Goal: Task Accomplishment & Management: Complete application form

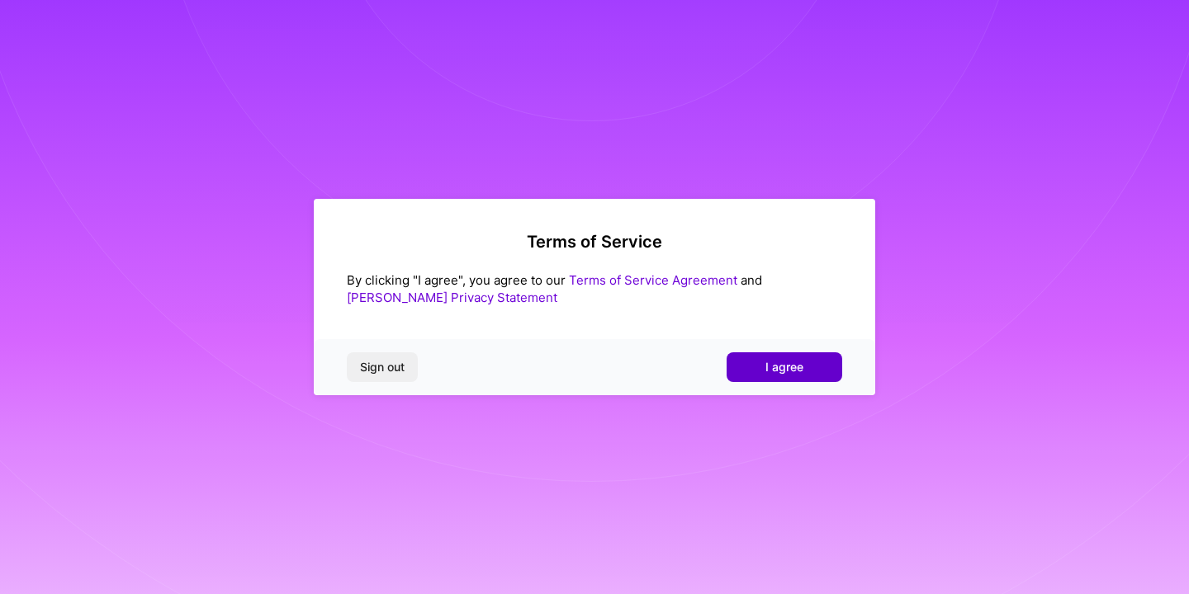
click at [819, 363] on button "I agree" at bounding box center [784, 367] width 116 height 30
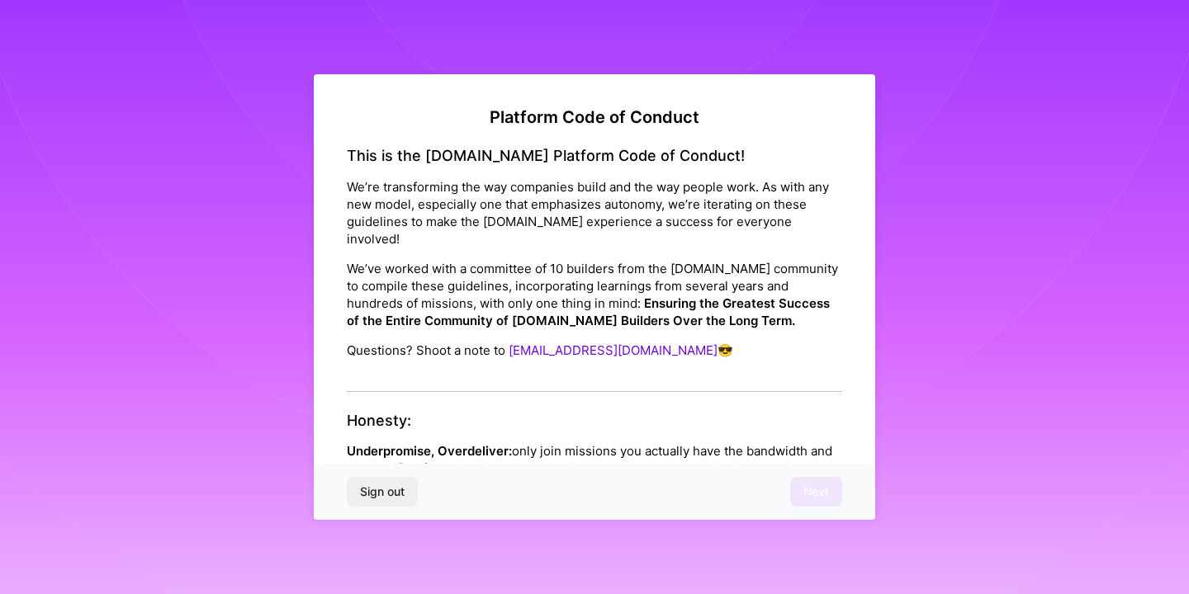
click at [609, 362] on div "This is the [DOMAIN_NAME] Platform Code of Conduct! We’re transforming the way …" at bounding box center [594, 269] width 495 height 245
click at [516, 366] on div "This is the [DOMAIN_NAME] Platform Code of Conduct! We’re transforming the way …" at bounding box center [594, 269] width 495 height 245
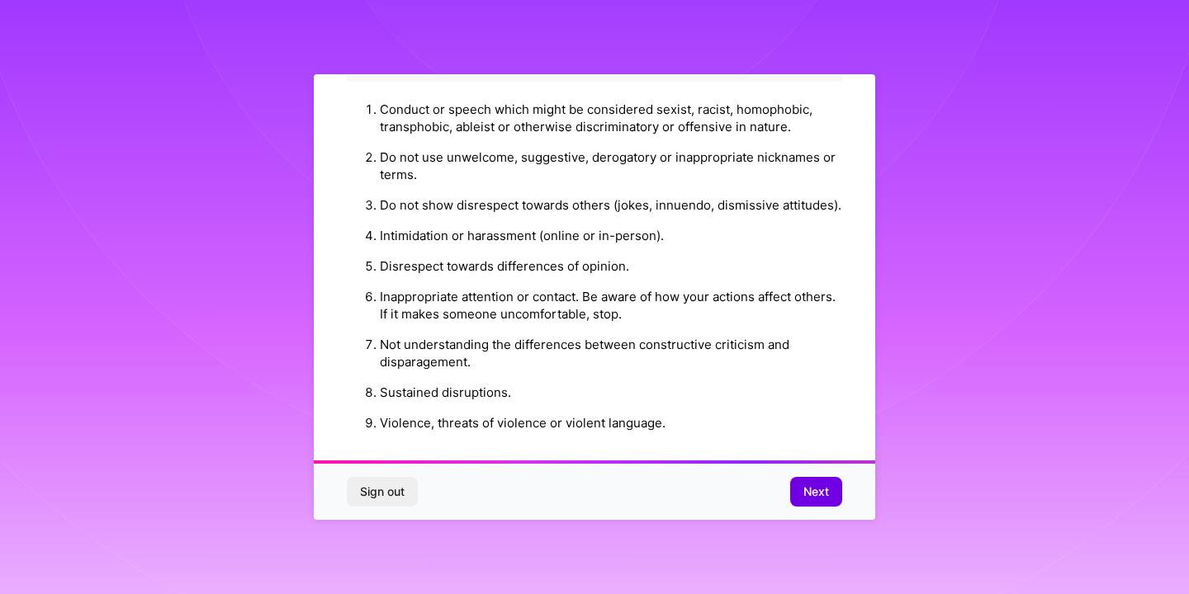
scroll to position [1825, 0]
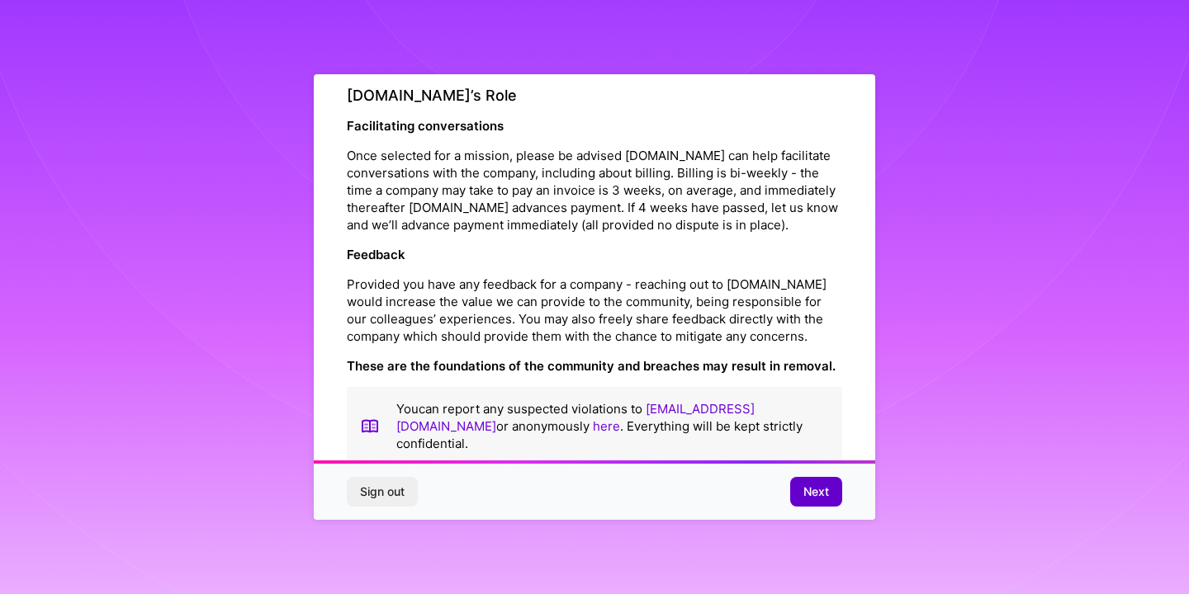
click at [816, 503] on button "Next" at bounding box center [816, 492] width 52 height 30
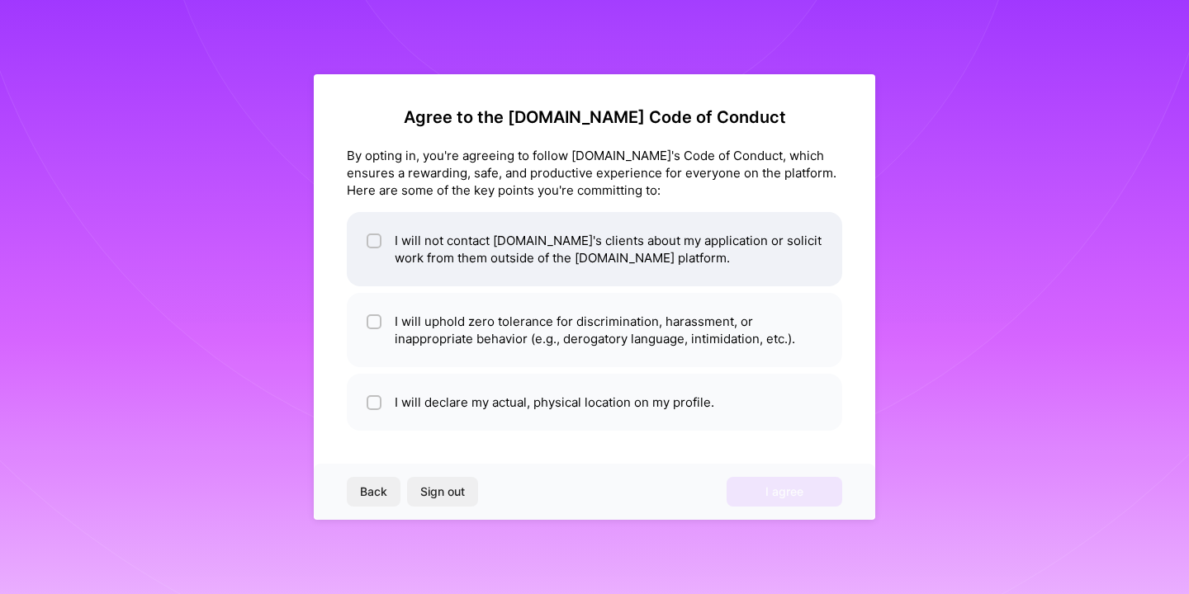
click at [651, 262] on li "I will not contact [DOMAIN_NAME]'s clients about my application or solicit work…" at bounding box center [594, 249] width 495 height 74
checkbox input "true"
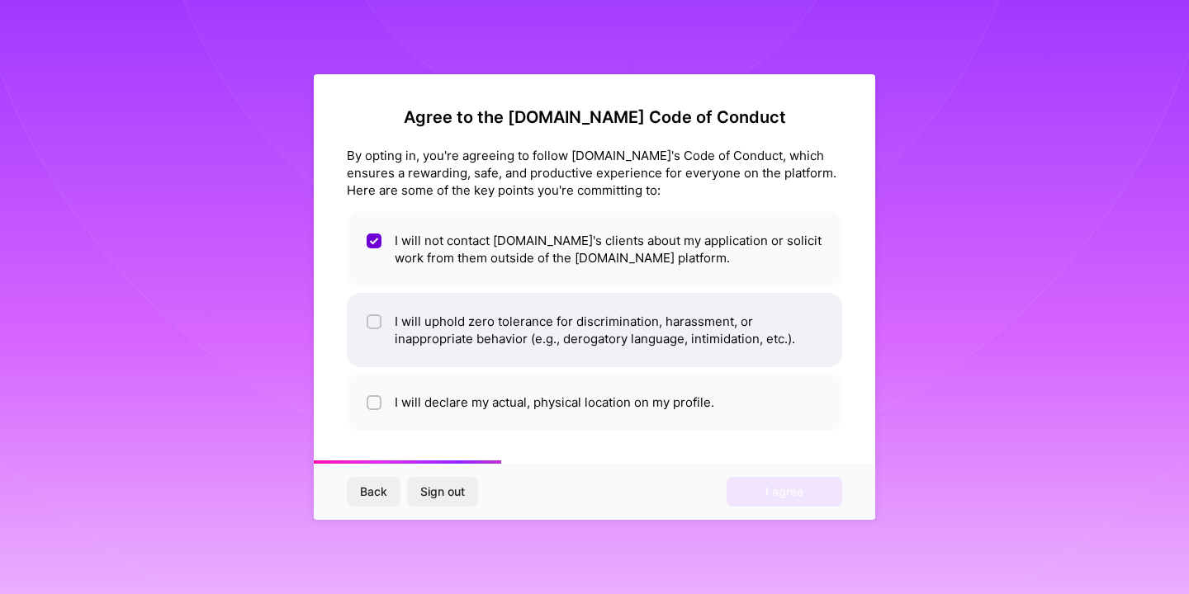
click at [612, 343] on li "I will uphold zero tolerance for discrimination, harassment, or inappropriate b…" at bounding box center [594, 330] width 495 height 74
checkbox input "true"
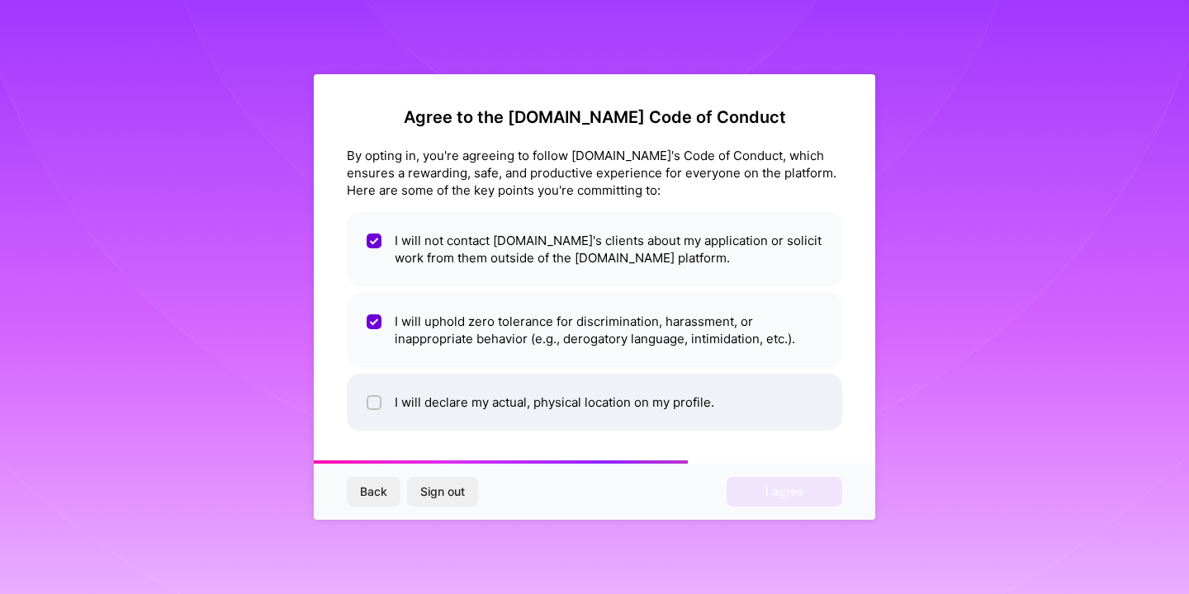
click at [580, 410] on li "I will declare my actual, physical location on my profile." at bounding box center [594, 402] width 495 height 57
checkbox input "true"
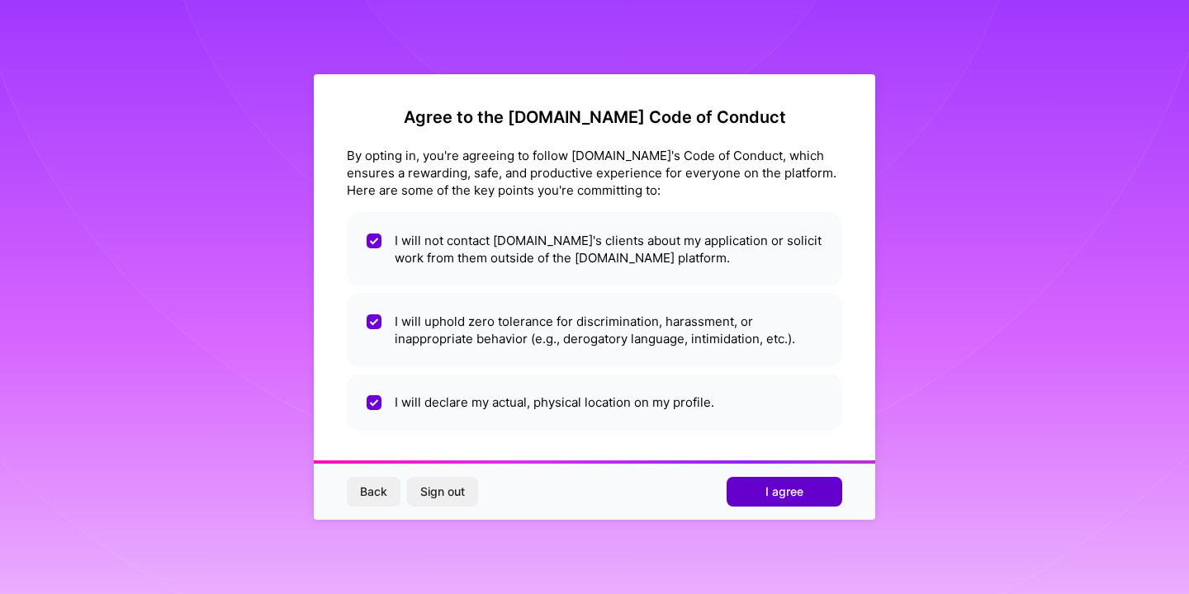
click at [754, 489] on button "I agree" at bounding box center [784, 492] width 116 height 30
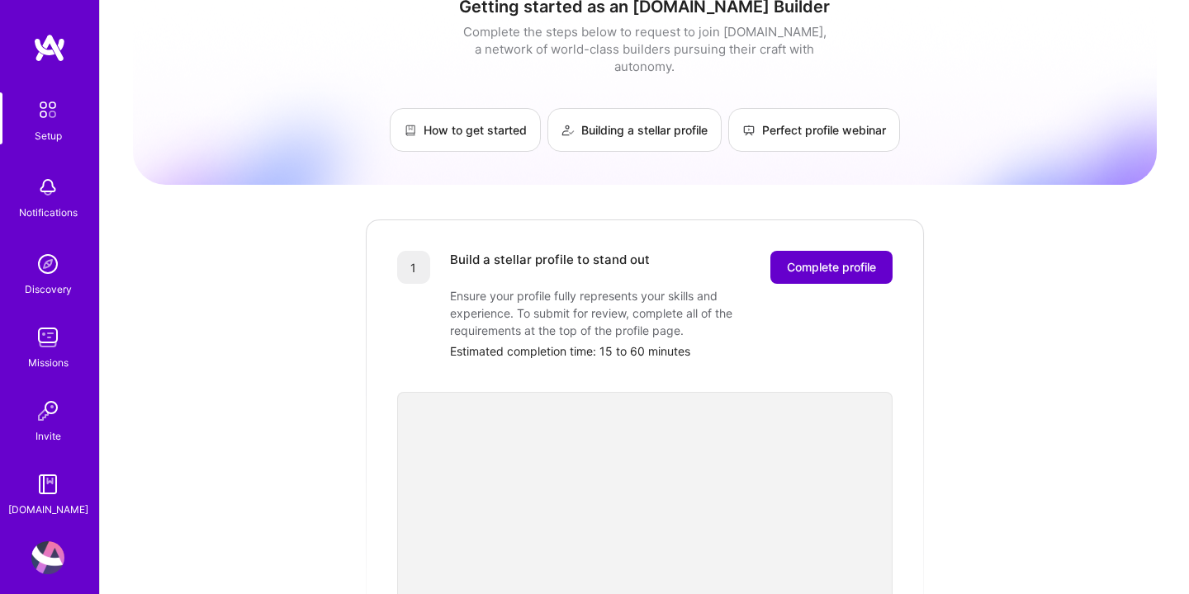
scroll to position [30, 0]
click at [826, 258] on span "Complete profile" at bounding box center [831, 266] width 89 height 17
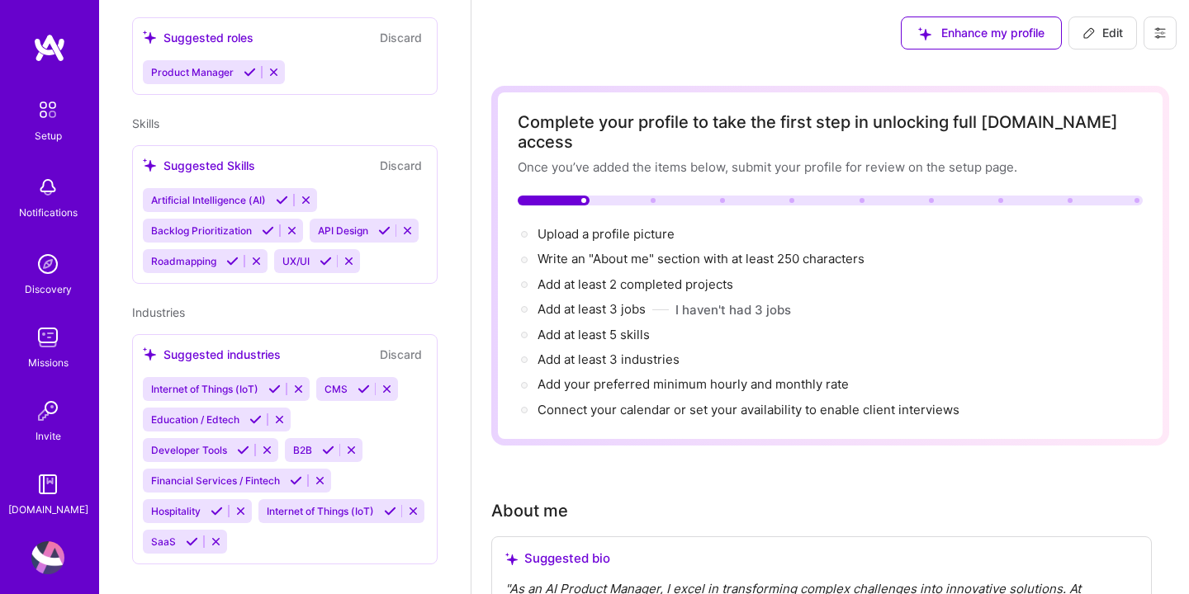
scroll to position [658, 0]
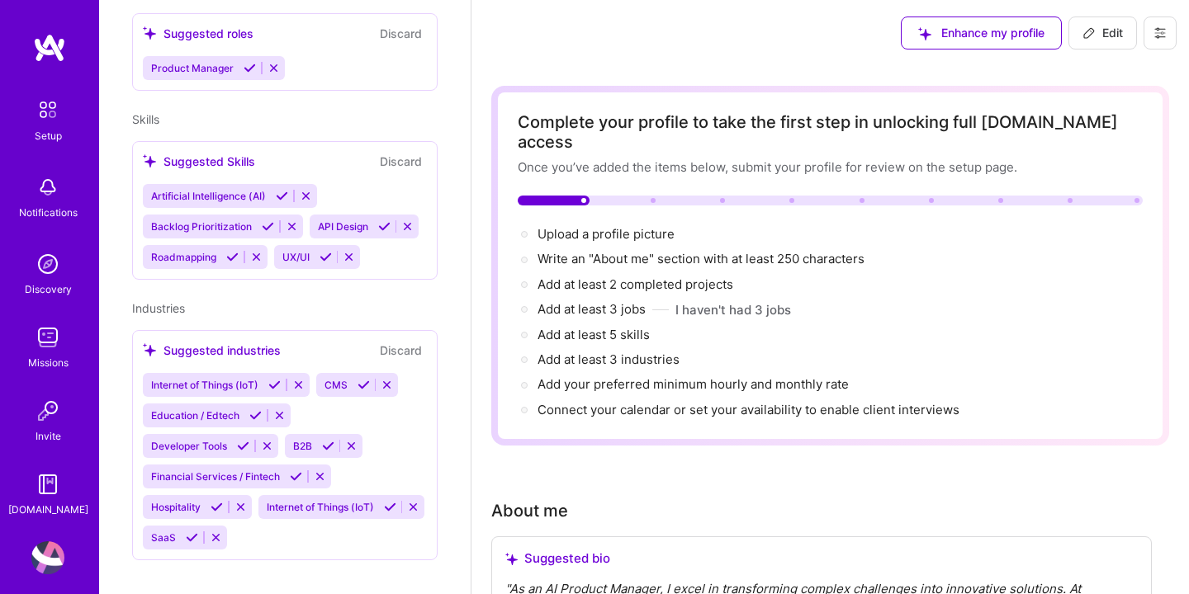
click at [296, 379] on icon at bounding box center [298, 385] width 12 height 12
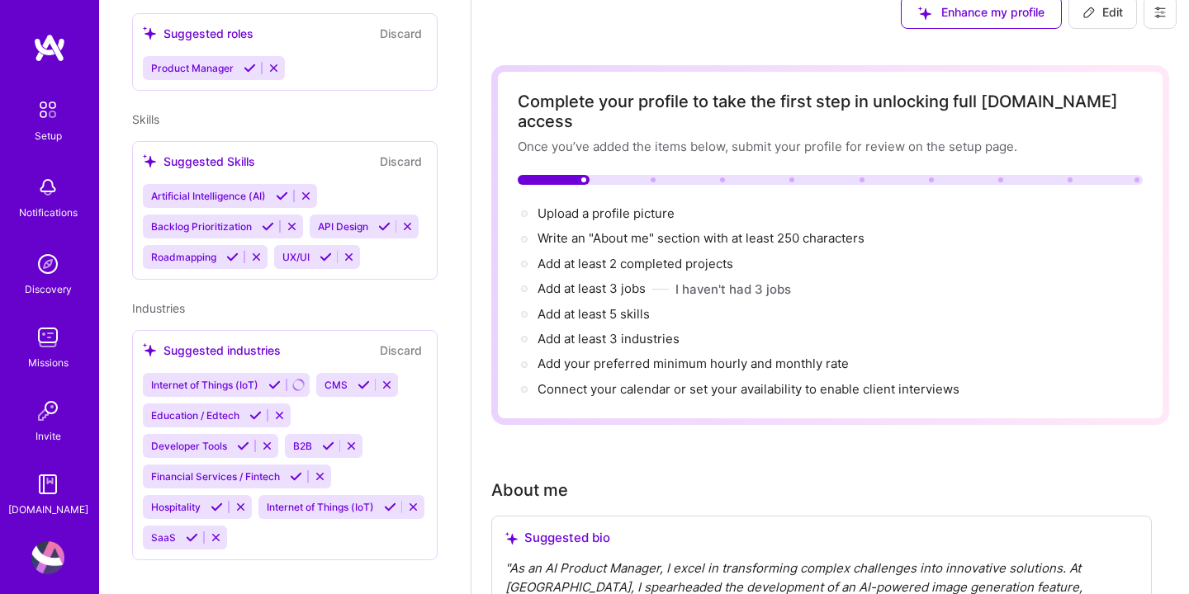
scroll to position [23, 0]
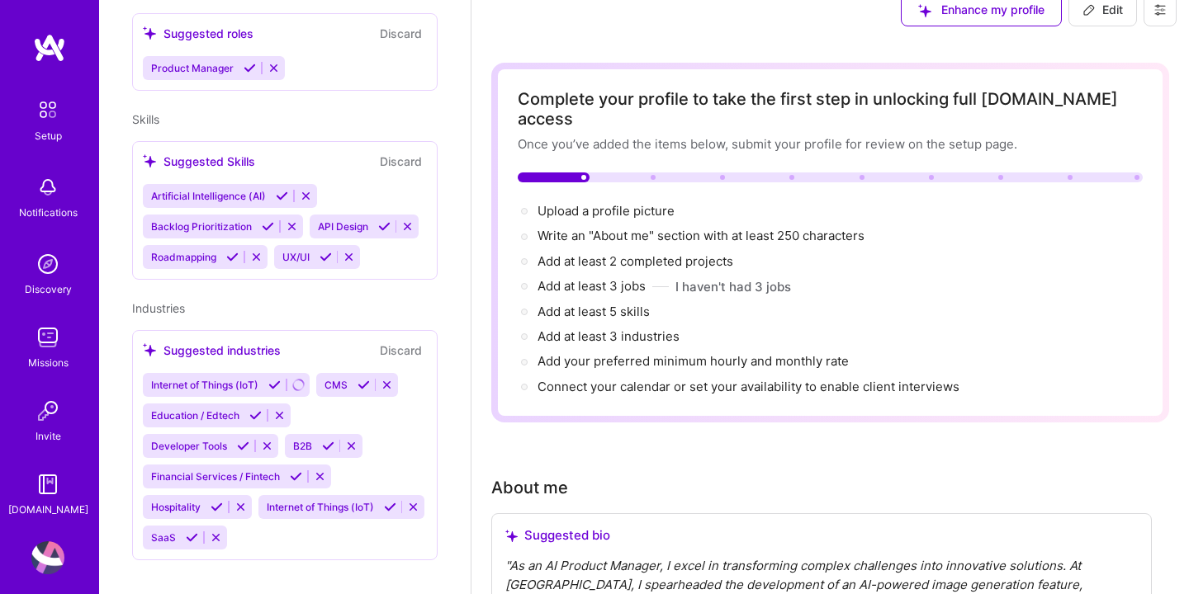
click at [267, 440] on icon at bounding box center [267, 446] width 12 height 12
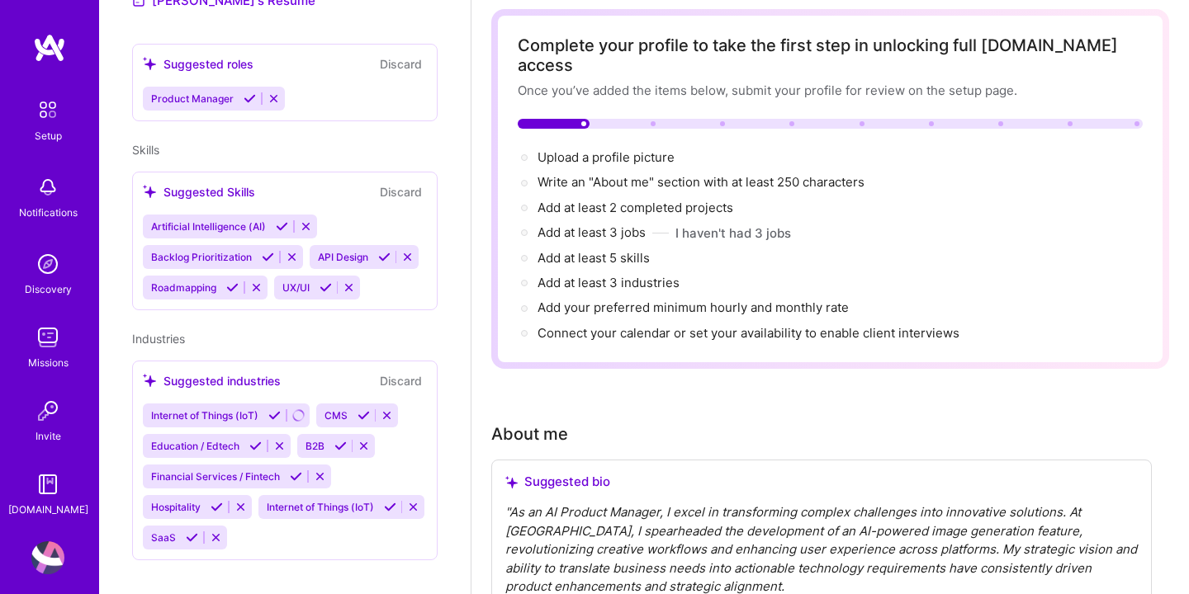
scroll to position [0, 0]
